Goal: Task Accomplishment & Management: Use online tool/utility

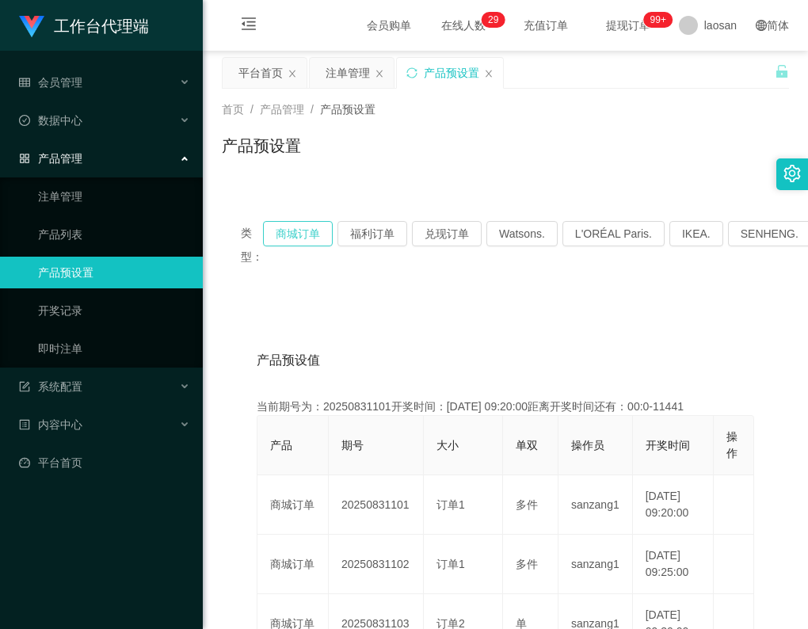
click at [309, 231] on button "商城订单" at bounding box center [298, 233] width 70 height 25
click at [341, 75] on div "注单管理" at bounding box center [348, 73] width 44 height 30
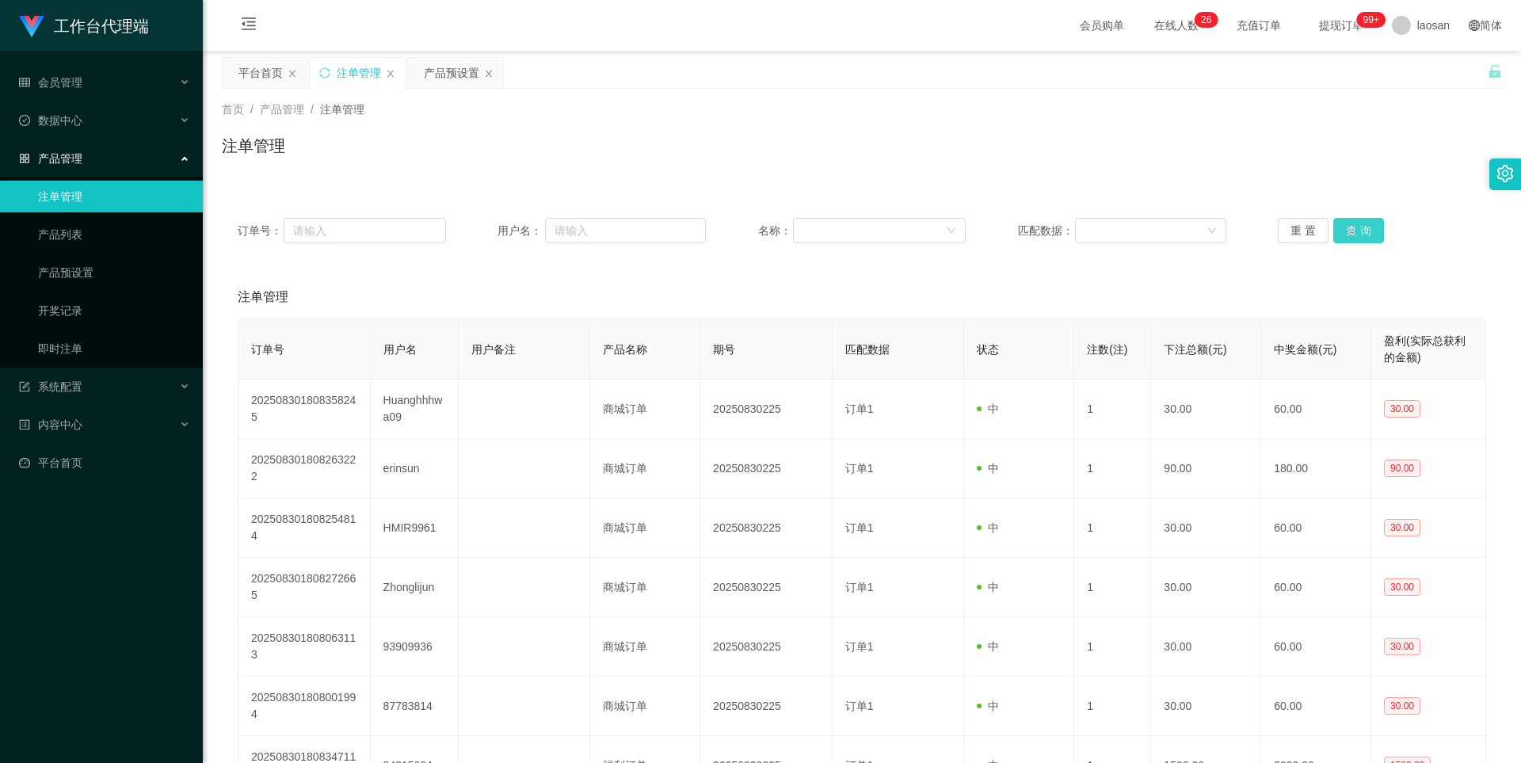
click at [807, 228] on button "查 询" at bounding box center [1358, 230] width 51 height 25
click at [807, 184] on div "订单号： 用户名： 名称： 匹配数据： 重 置 查 询 注单管理 订单号 用户名 用户备注 产品名称 期号 匹配数据 状态 注数(注) 下注总额(元) 中奖金…" at bounding box center [862, 603] width 1280 height 841
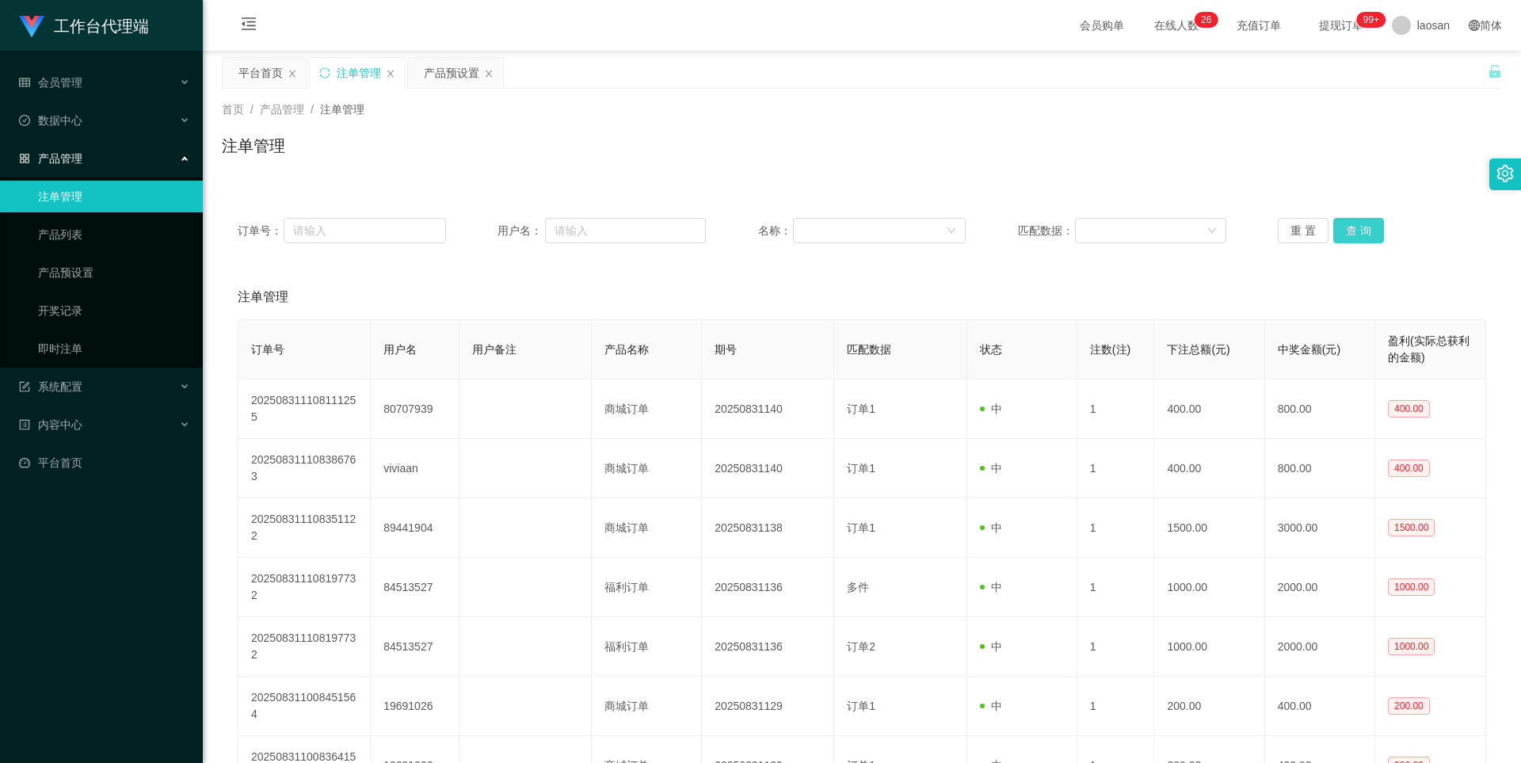
click at [807, 234] on button "查 询" at bounding box center [1358, 230] width 51 height 25
click at [807, 234] on button "查 询" at bounding box center [1367, 230] width 68 height 25
click at [807, 234] on button "查 询" at bounding box center [1358, 230] width 51 height 25
click at [807, 234] on button "查 询" at bounding box center [1367, 230] width 68 height 25
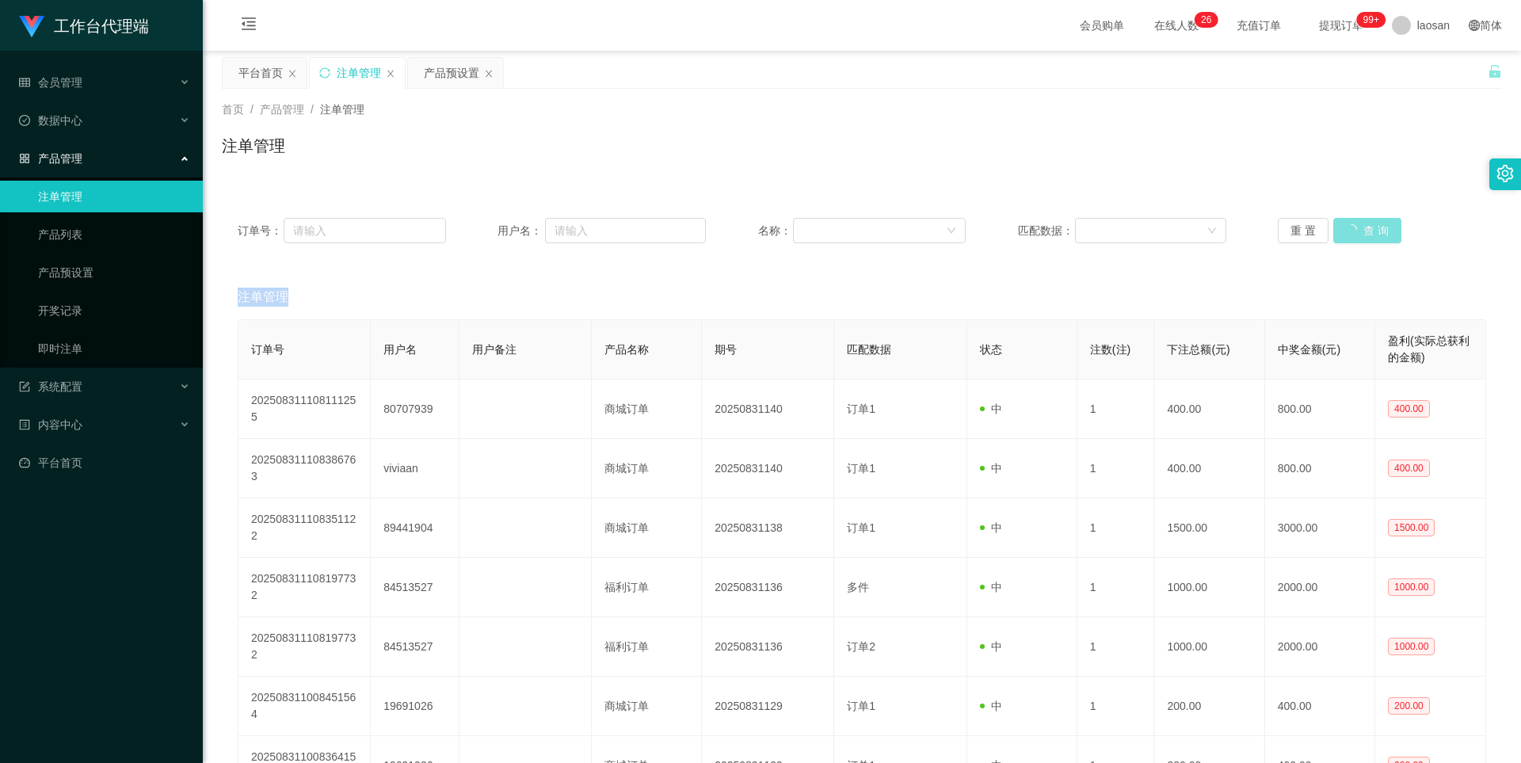
click at [807, 234] on div "重 置 查 询" at bounding box center [1382, 230] width 208 height 25
click at [807, 234] on button "查 询" at bounding box center [1358, 230] width 51 height 25
click at [807, 234] on div "重 置 查 询" at bounding box center [1382, 230] width 208 height 25
click at [807, 234] on button "查 询" at bounding box center [1358, 230] width 51 height 25
click at [807, 233] on div "重 置 查 询" at bounding box center [1382, 230] width 208 height 25
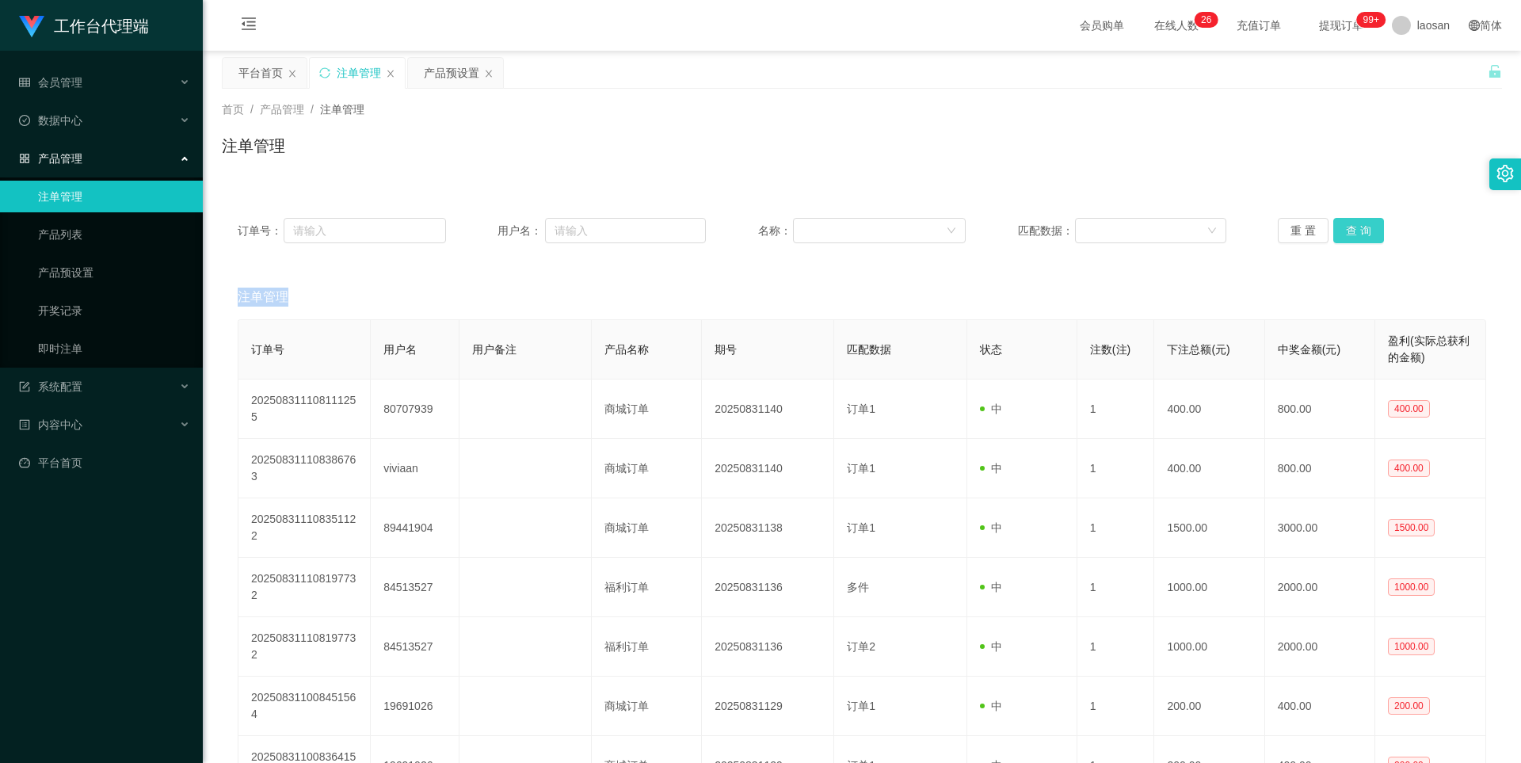
click at [807, 231] on button "查 询" at bounding box center [1358, 230] width 51 height 25
click at [807, 231] on div "重 置 查 询" at bounding box center [1382, 230] width 208 height 25
click at [807, 231] on button "查 询" at bounding box center [1358, 230] width 51 height 25
click at [807, 231] on div "重 置 查 询" at bounding box center [1382, 230] width 208 height 25
click at [807, 231] on button "查 询" at bounding box center [1358, 230] width 51 height 25
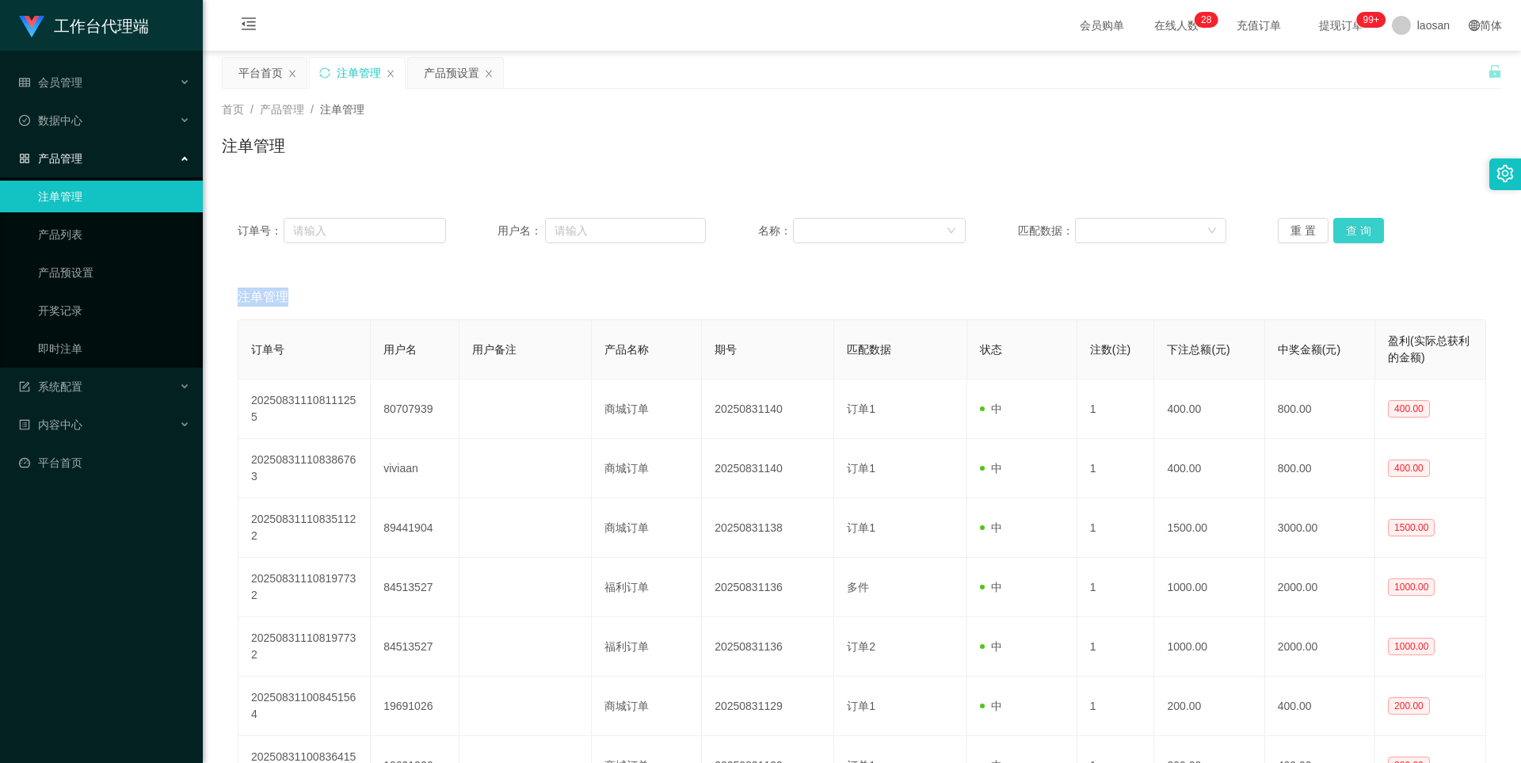
click at [807, 231] on div "重 置 查 询" at bounding box center [1382, 230] width 208 height 25
click at [807, 231] on button "查 询" at bounding box center [1358, 230] width 51 height 25
click at [807, 231] on div "重 置 查 询" at bounding box center [1382, 230] width 208 height 25
click at [807, 231] on button "查 询" at bounding box center [1358, 230] width 51 height 25
click at [807, 231] on div "重 置 查 询" at bounding box center [1382, 230] width 208 height 25
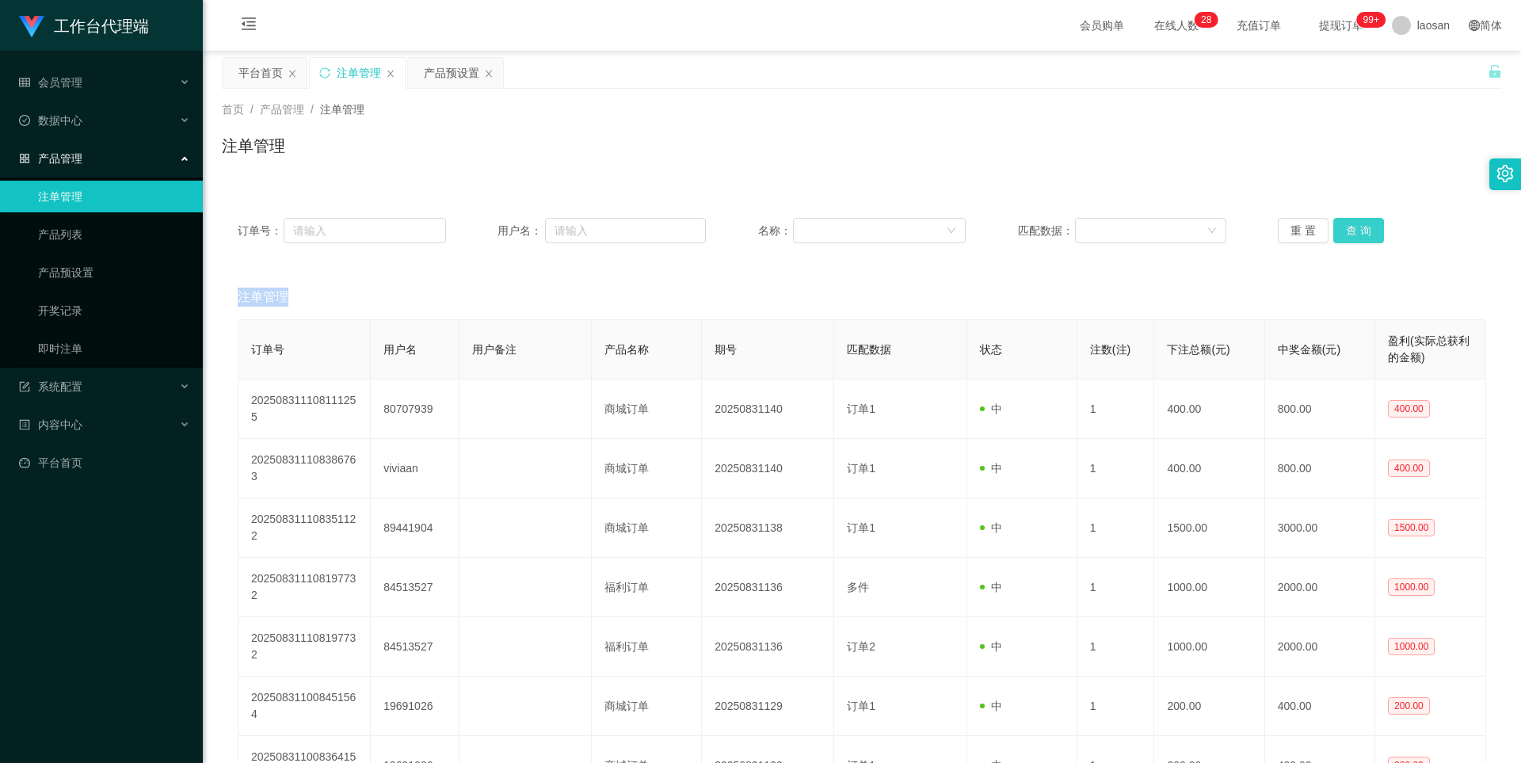
click at [807, 231] on button "查 询" at bounding box center [1358, 230] width 51 height 25
click at [807, 231] on div "重 置 查 询" at bounding box center [1382, 230] width 208 height 25
click at [807, 231] on button "查 询" at bounding box center [1358, 230] width 51 height 25
click at [807, 231] on div "重 置 查 询" at bounding box center [1382, 230] width 208 height 25
click at [807, 230] on button "查 询" at bounding box center [1358, 230] width 51 height 25
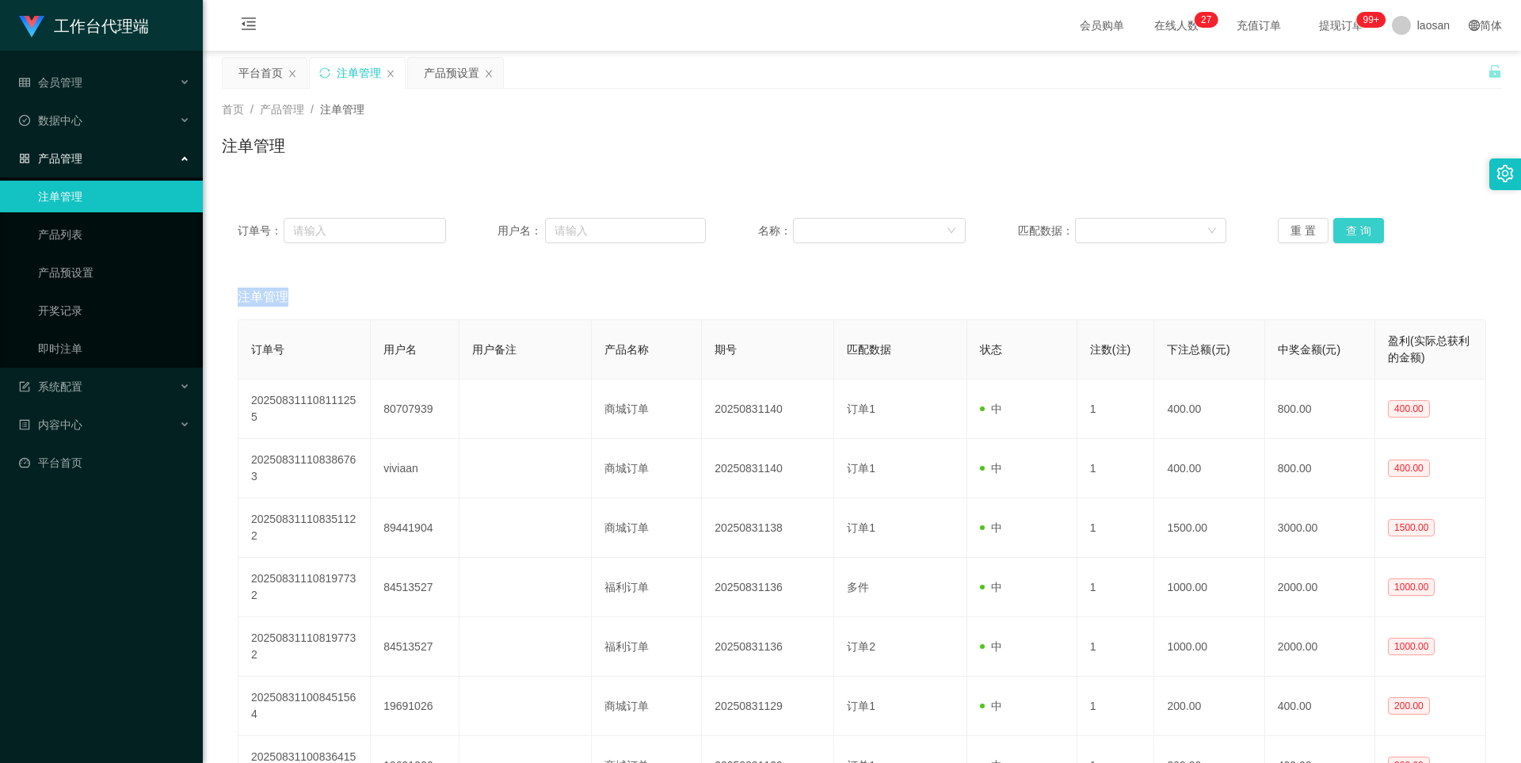
click at [807, 225] on button "查 询" at bounding box center [1358, 230] width 51 height 25
click at [807, 225] on div "重 置 查 询" at bounding box center [1382, 230] width 208 height 25
click at [807, 225] on button "查 询" at bounding box center [1358, 230] width 51 height 25
click at [807, 225] on div "重 置 查 询" at bounding box center [1382, 230] width 208 height 25
click at [807, 224] on button "查 询" at bounding box center [1358, 230] width 51 height 25
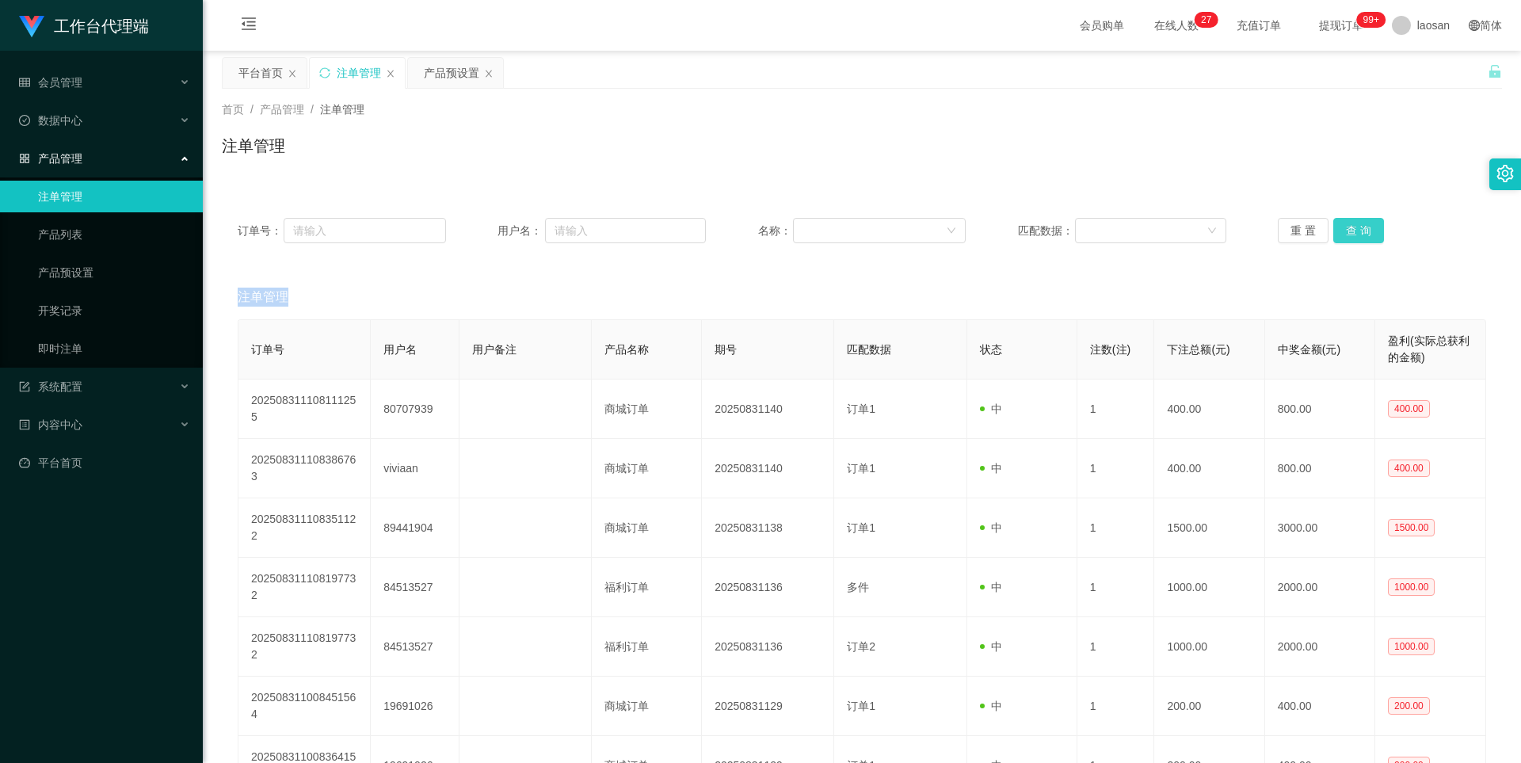
click at [807, 223] on div "重 置 查 询" at bounding box center [1382, 230] width 208 height 25
click at [807, 221] on button "查 询" at bounding box center [1358, 230] width 51 height 25
click at [807, 220] on button "查 询" at bounding box center [1367, 230] width 68 height 25
click at [807, 220] on button "查 询" at bounding box center [1358, 230] width 51 height 25
click at [807, 229] on button "查 询" at bounding box center [1358, 230] width 51 height 25
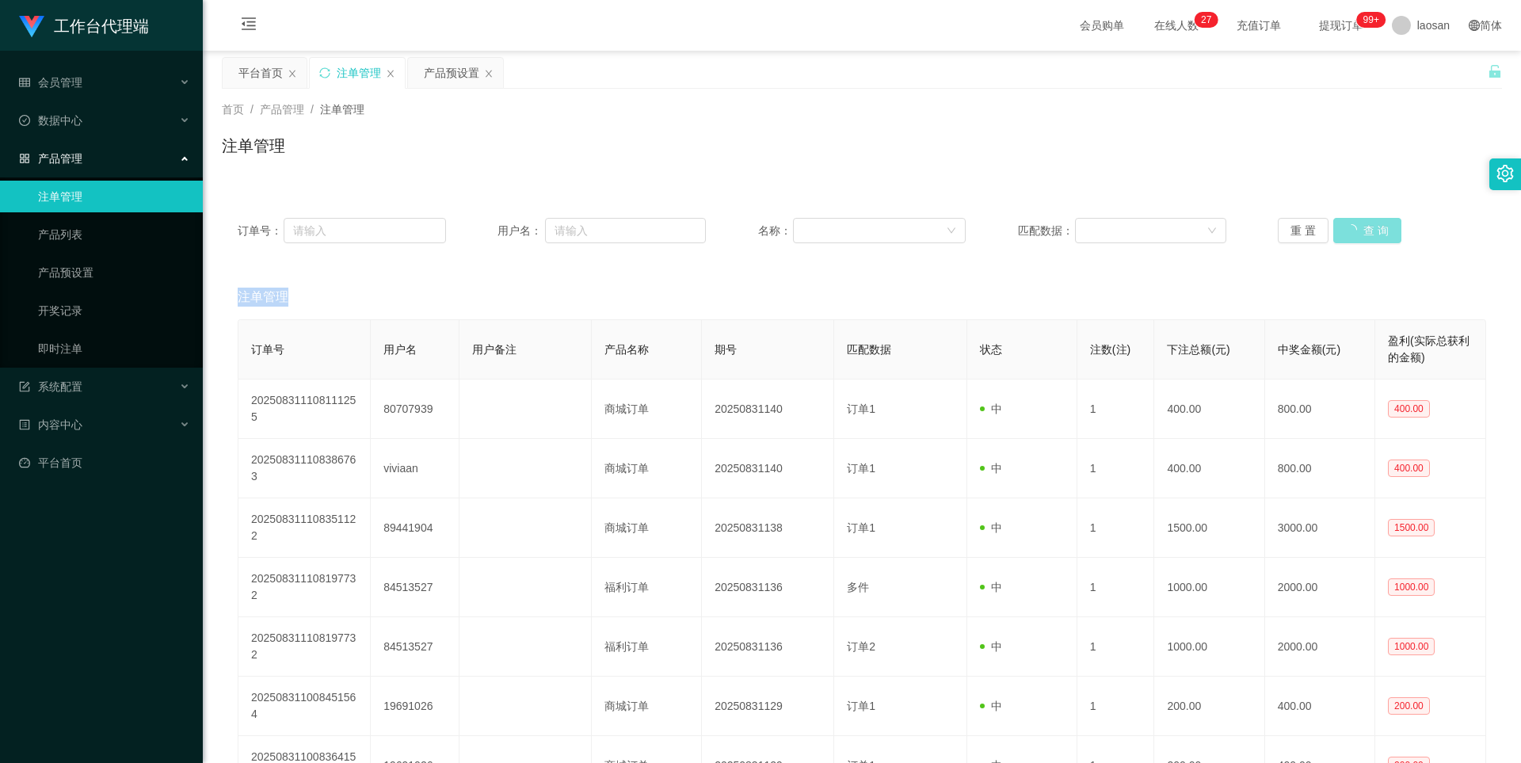
click at [807, 229] on button "查 询" at bounding box center [1367, 230] width 68 height 25
click at [807, 227] on button "查 询" at bounding box center [1358, 230] width 51 height 25
